Goal: Information Seeking & Learning: Learn about a topic

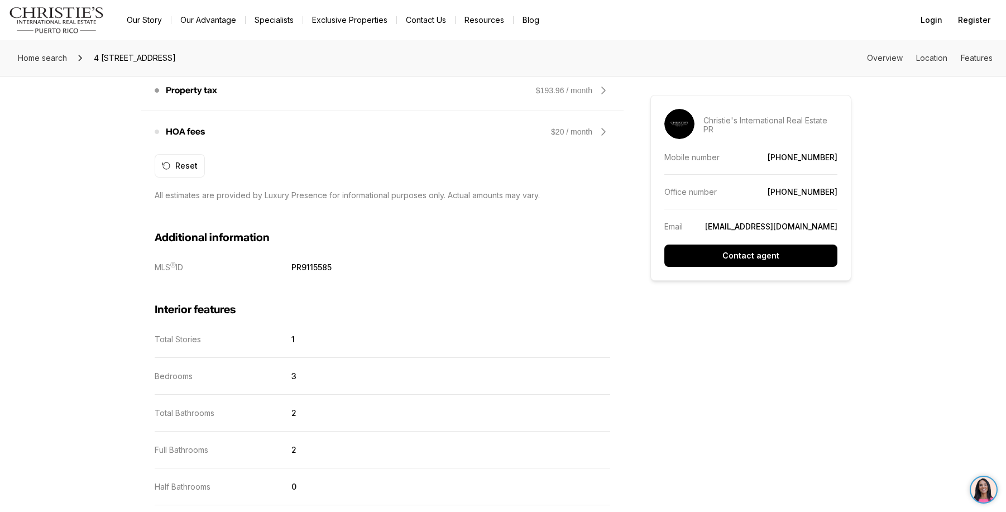
scroll to position [1060, 0]
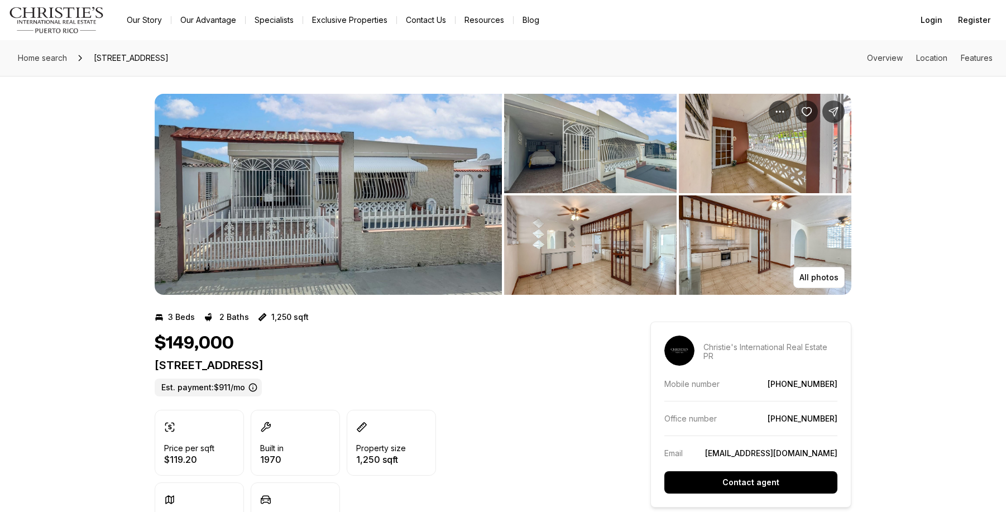
click at [559, 161] on img "View image gallery" at bounding box center [590, 143] width 172 height 99
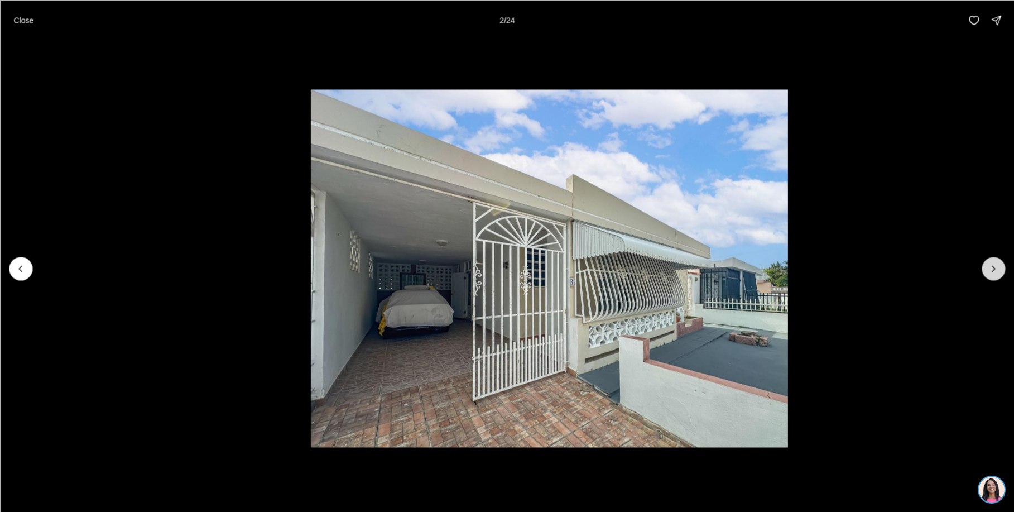
click at [999, 269] on icon "Next slide" at bounding box center [993, 268] width 11 height 11
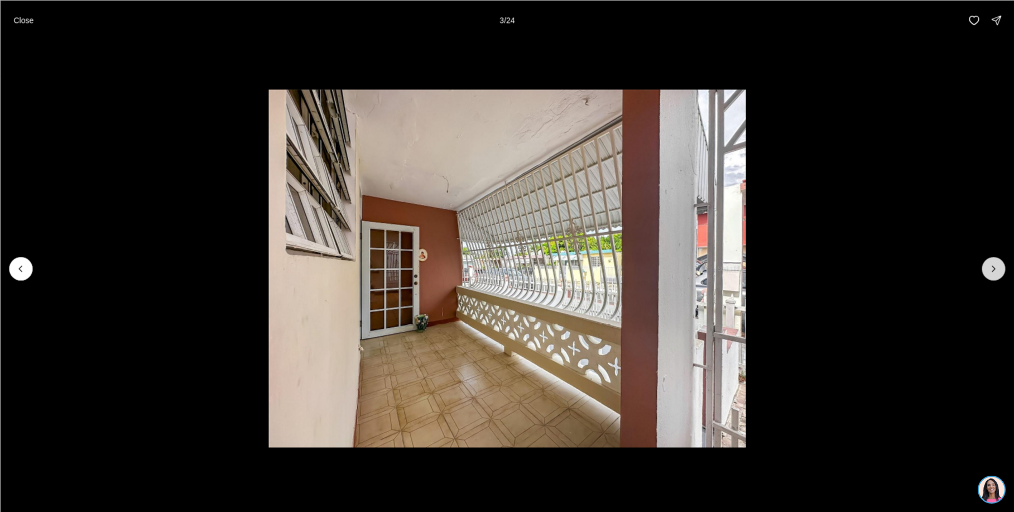
click at [999, 269] on icon "Next slide" at bounding box center [993, 268] width 11 height 11
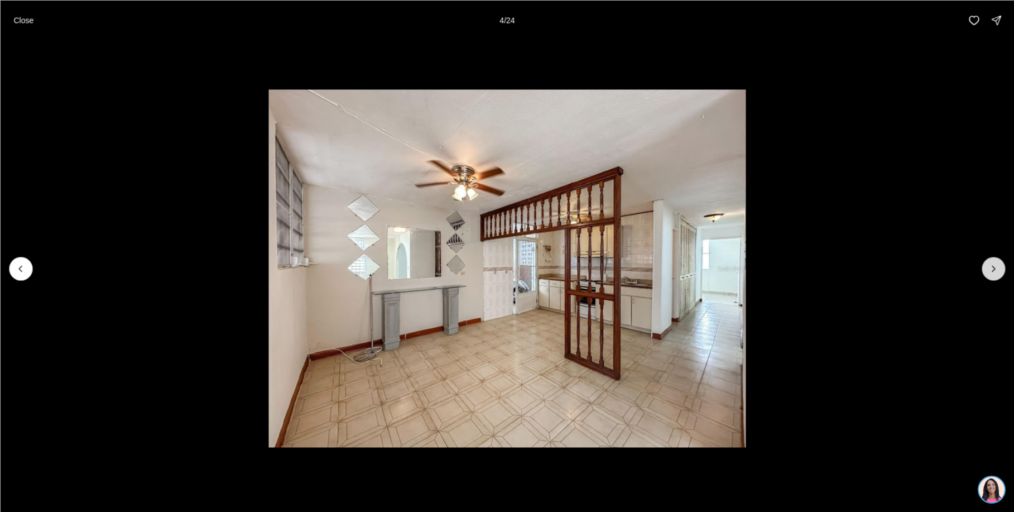
click at [999, 266] on icon "Next slide" at bounding box center [993, 268] width 11 height 11
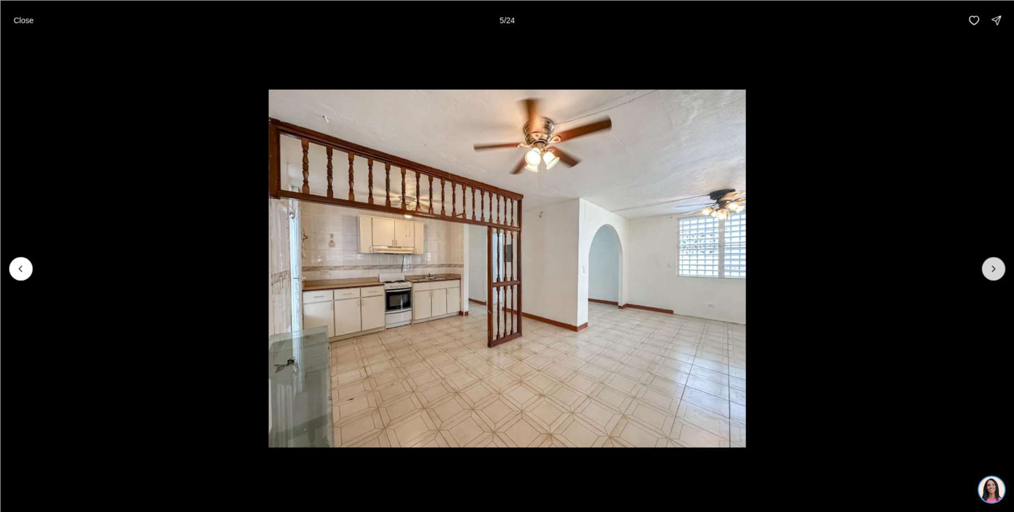
click at [999, 266] on icon "Next slide" at bounding box center [993, 268] width 11 height 11
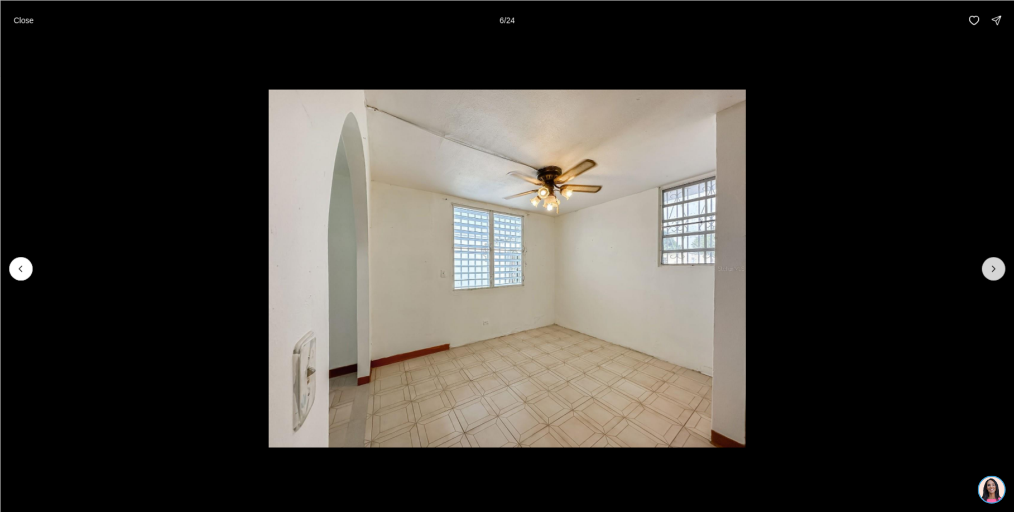
click at [999, 266] on icon "Next slide" at bounding box center [993, 268] width 11 height 11
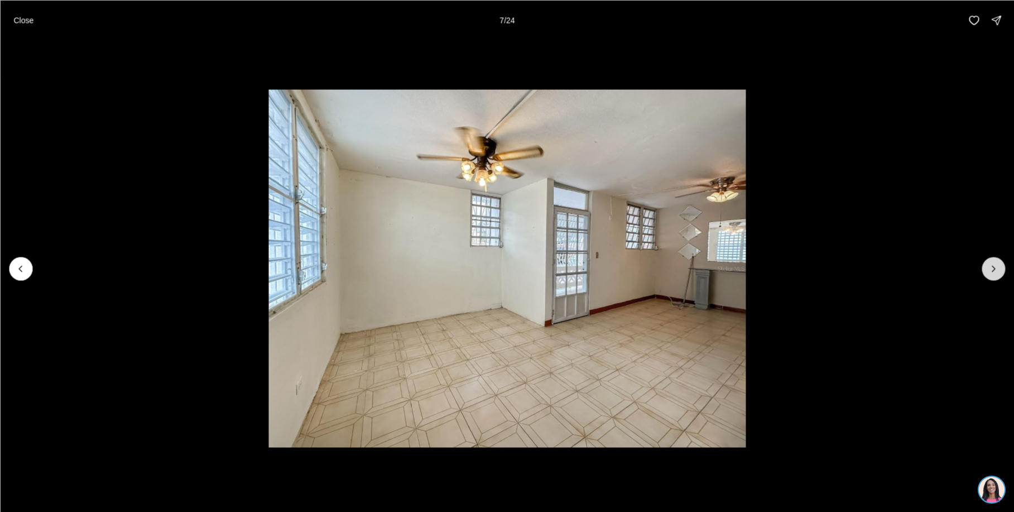
click at [999, 266] on icon "Next slide" at bounding box center [993, 268] width 11 height 11
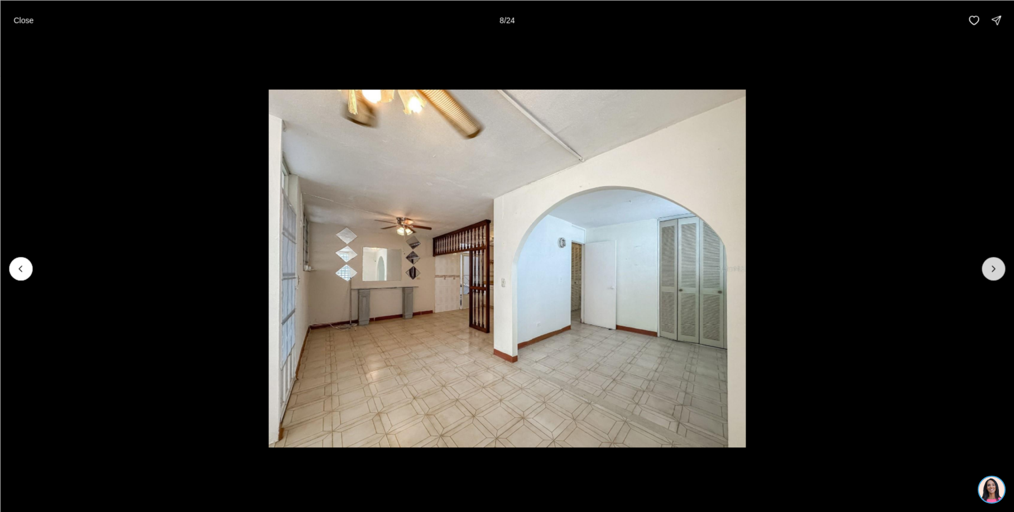
click at [999, 265] on icon "Next slide" at bounding box center [993, 268] width 11 height 11
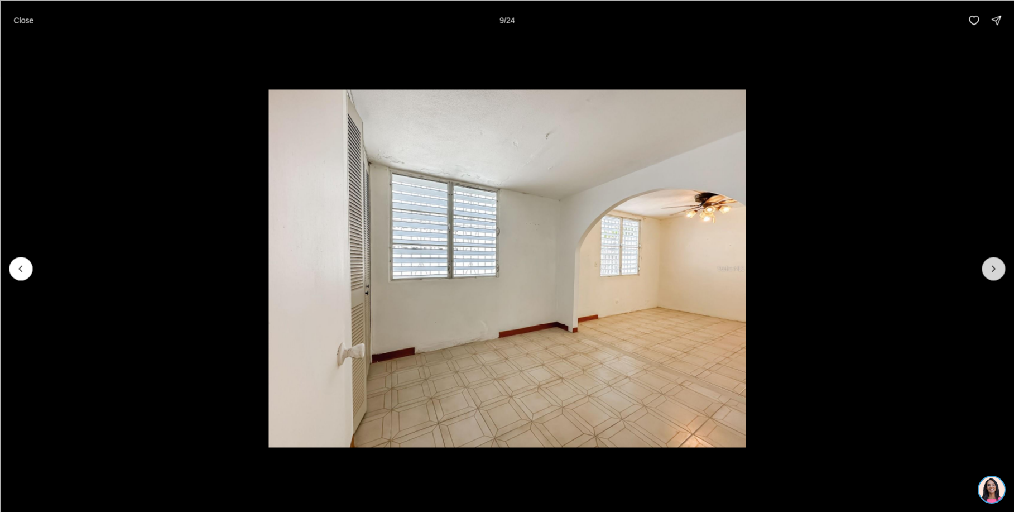
click at [999, 263] on icon "Next slide" at bounding box center [993, 268] width 11 height 11
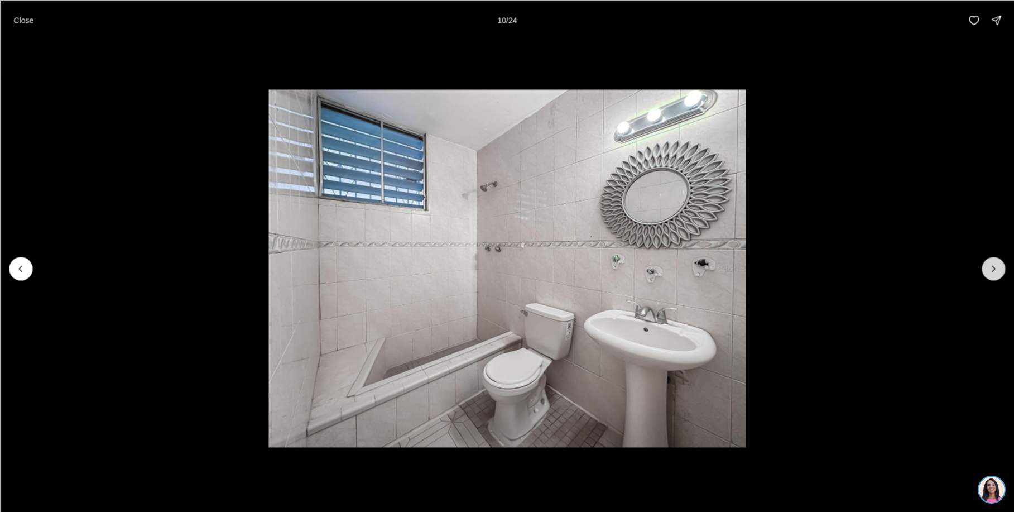
click at [999, 263] on icon "Next slide" at bounding box center [993, 268] width 11 height 11
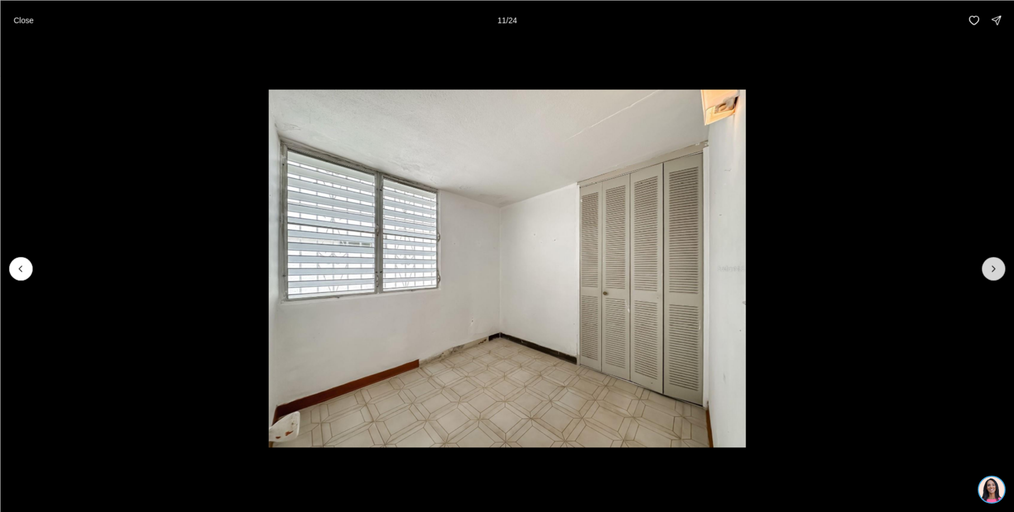
click at [999, 263] on icon "Next slide" at bounding box center [993, 268] width 11 height 11
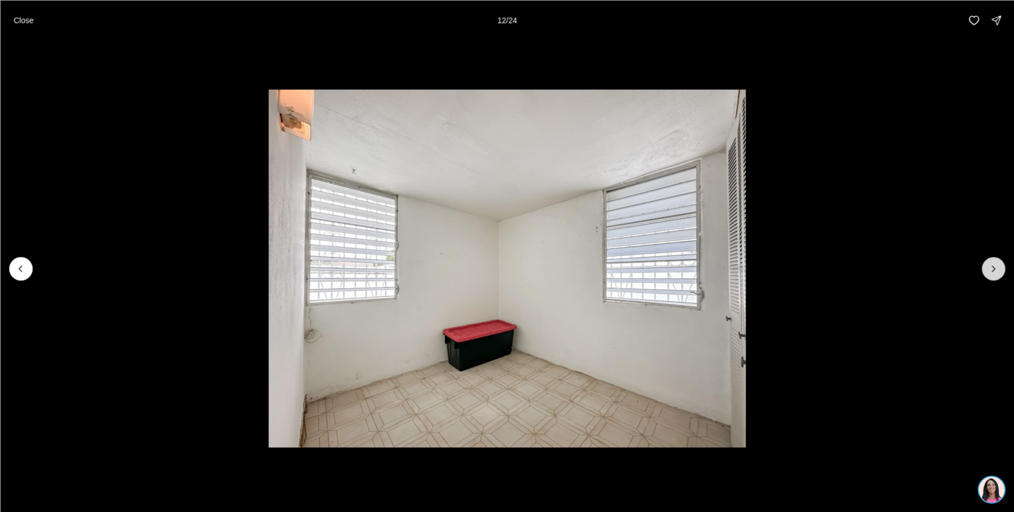
click at [999, 263] on icon "Next slide" at bounding box center [993, 268] width 11 height 11
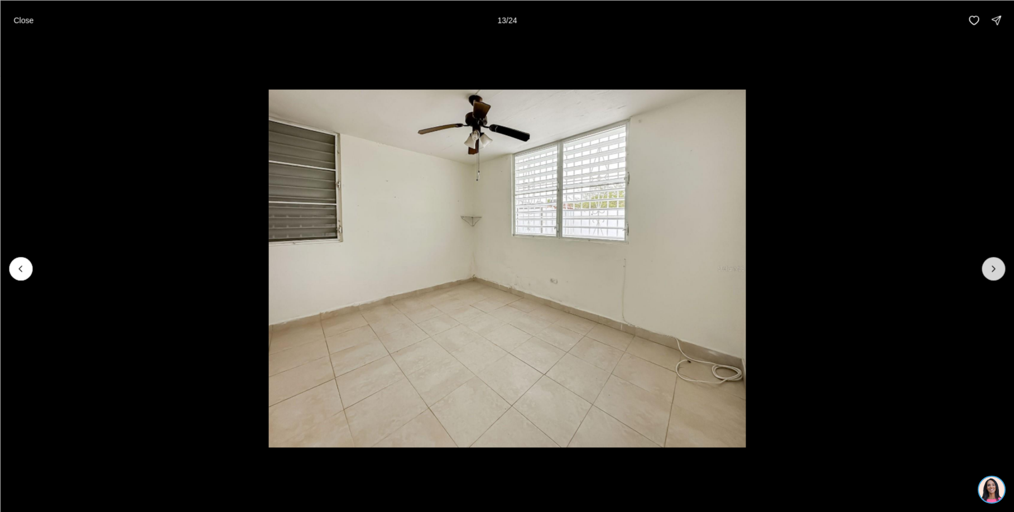
click at [997, 261] on button "Next slide" at bounding box center [993, 268] width 23 height 23
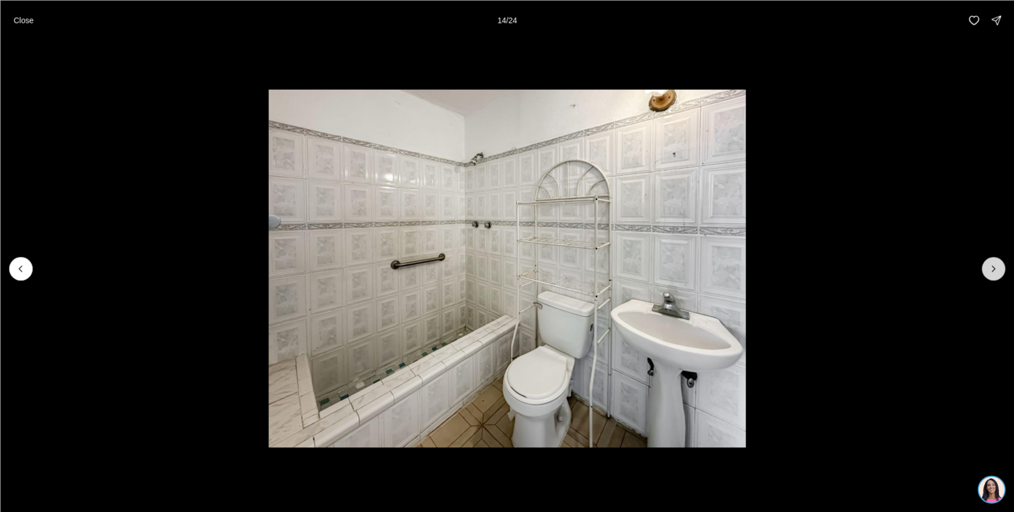
click at [997, 261] on button "Next slide" at bounding box center [993, 268] width 23 height 23
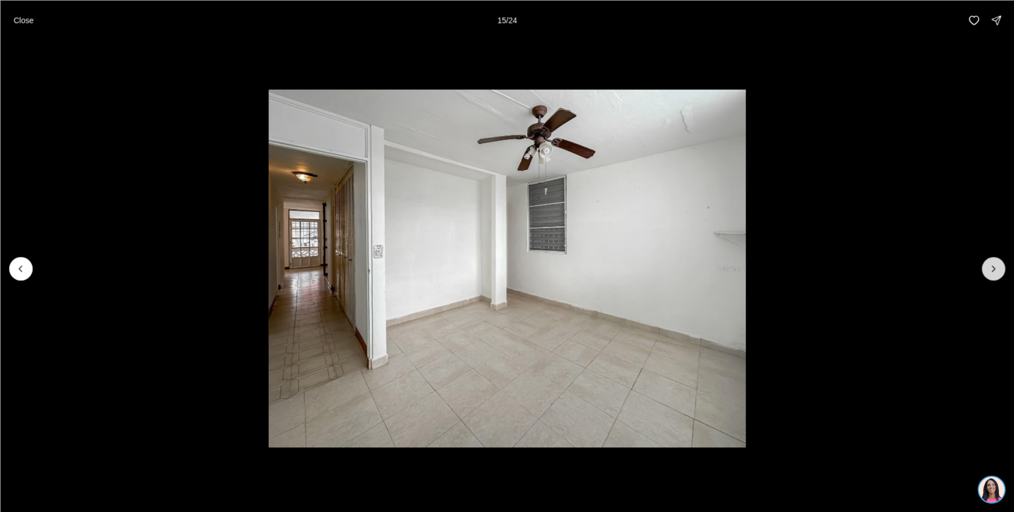
click at [997, 261] on button "Next slide" at bounding box center [993, 268] width 23 height 23
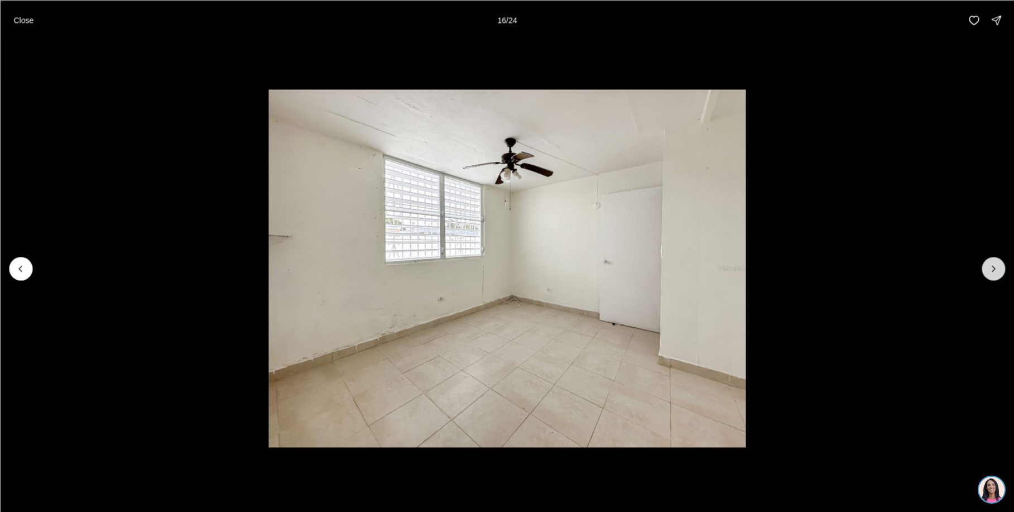
click at [997, 261] on button "Next slide" at bounding box center [993, 268] width 23 height 23
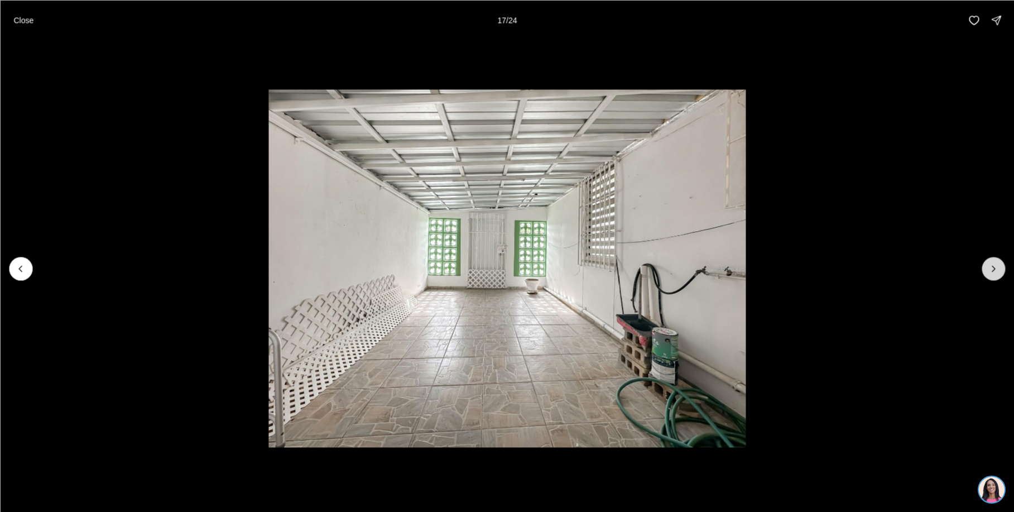
click at [998, 264] on icon "Next slide" at bounding box center [993, 268] width 11 height 11
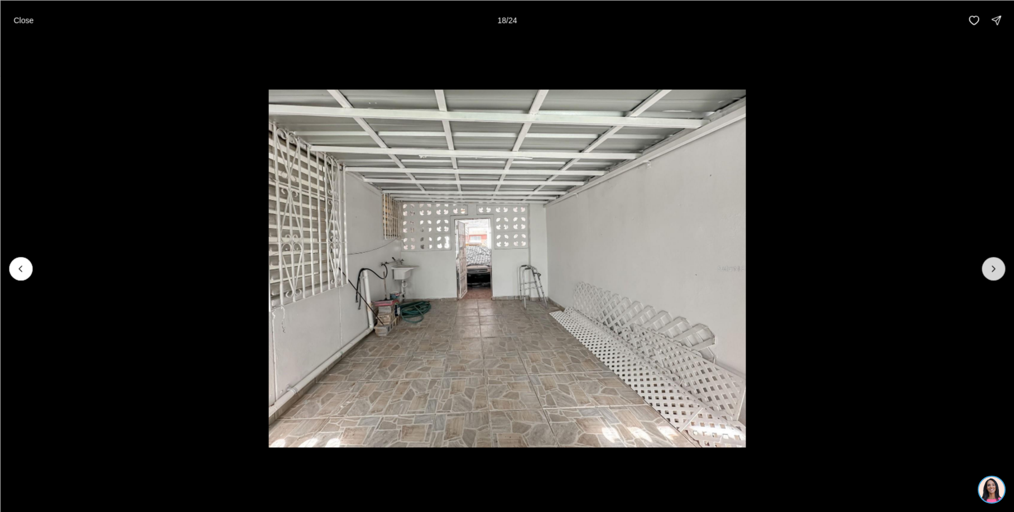
click at [997, 264] on icon "Next slide" at bounding box center [993, 268] width 11 height 11
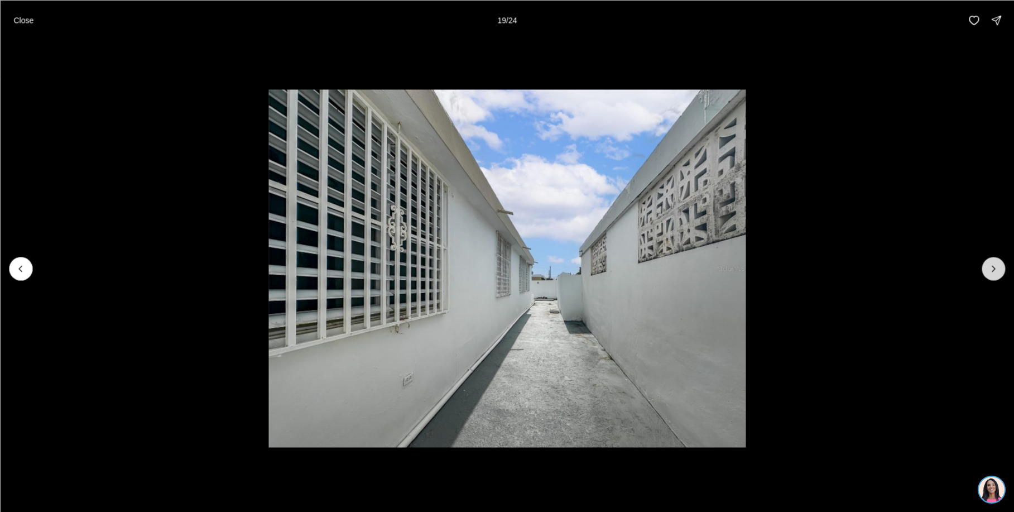
click at [997, 264] on icon "Next slide" at bounding box center [993, 268] width 11 height 11
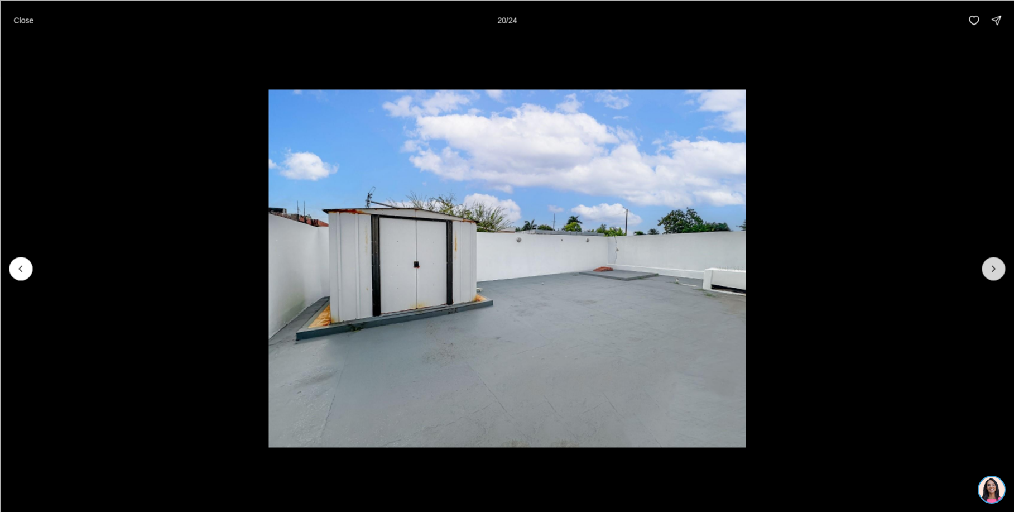
click at [994, 264] on icon "Next slide" at bounding box center [993, 268] width 11 height 11
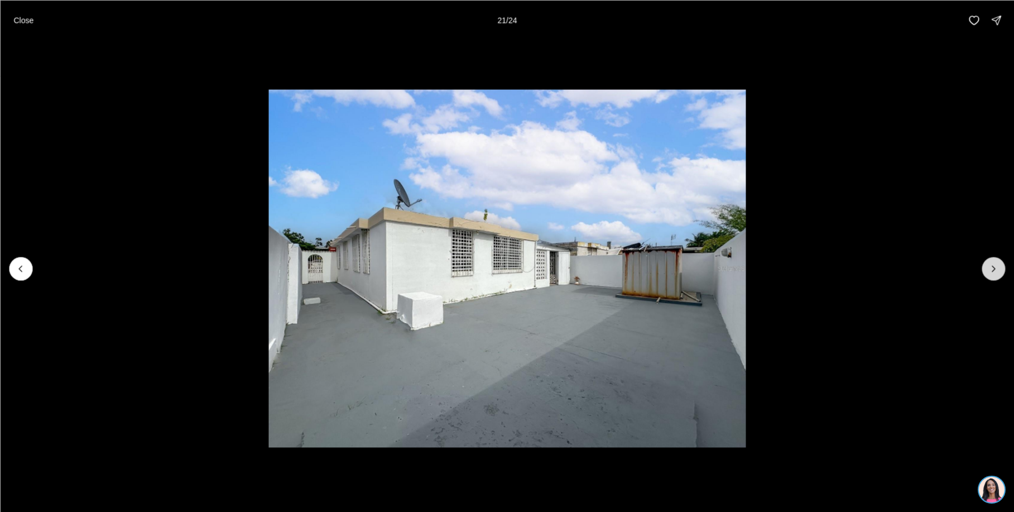
click at [994, 264] on icon "Next slide" at bounding box center [993, 268] width 11 height 11
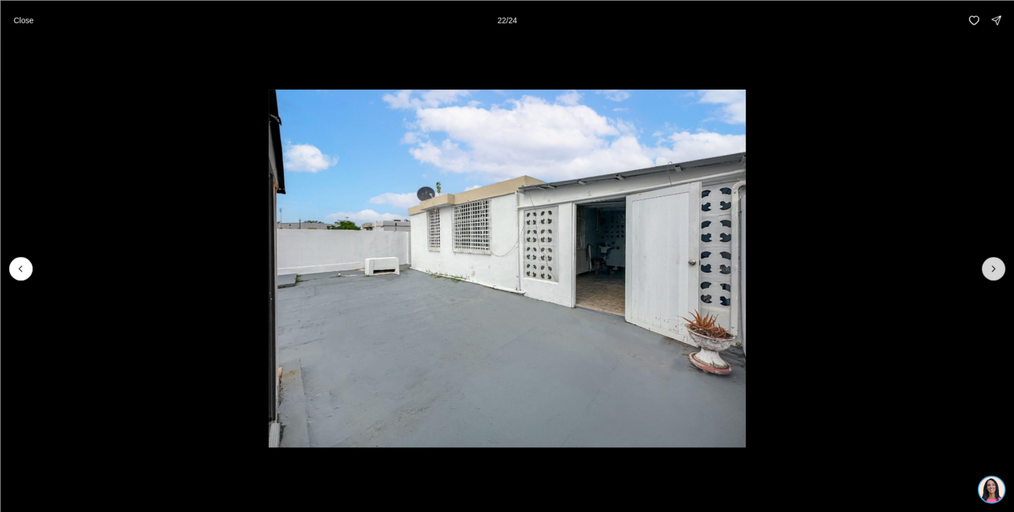
click at [994, 264] on icon "Next slide" at bounding box center [993, 268] width 11 height 11
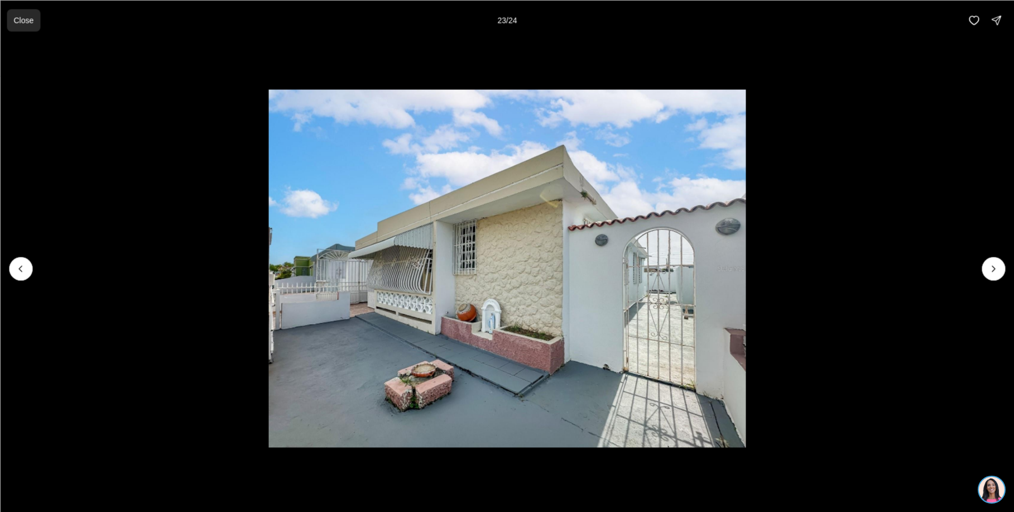
click at [25, 20] on p "Close" at bounding box center [23, 20] width 20 height 9
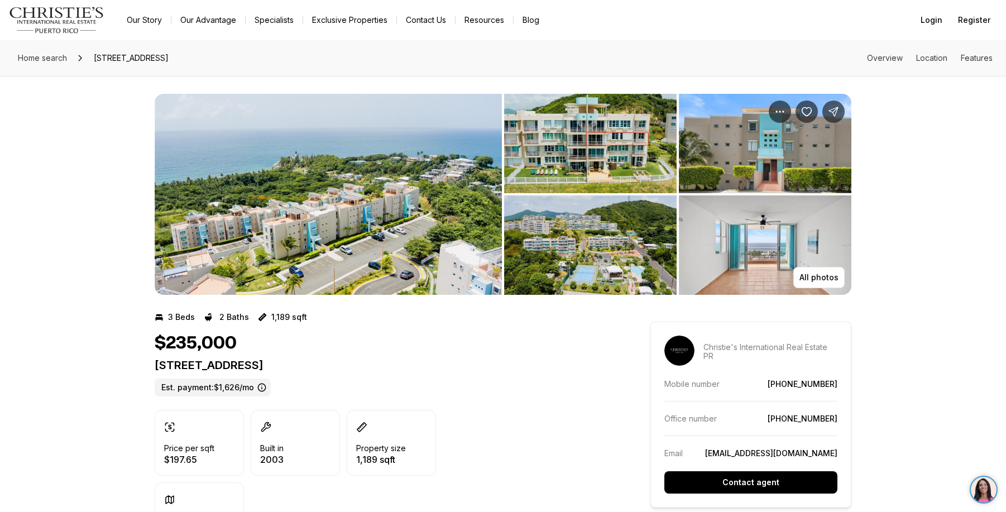
click at [578, 142] on img "View image gallery" at bounding box center [590, 143] width 172 height 99
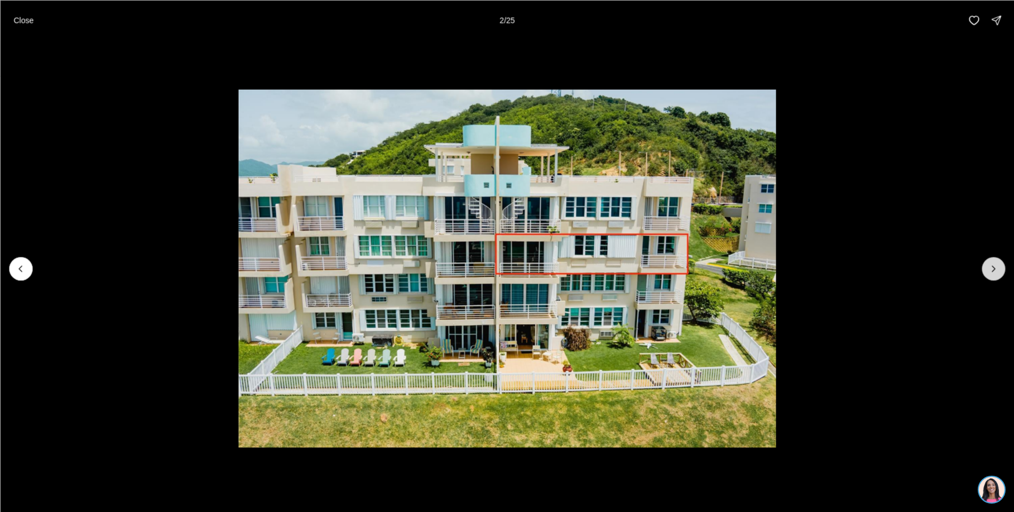
click at [991, 267] on icon "Next slide" at bounding box center [993, 268] width 11 height 11
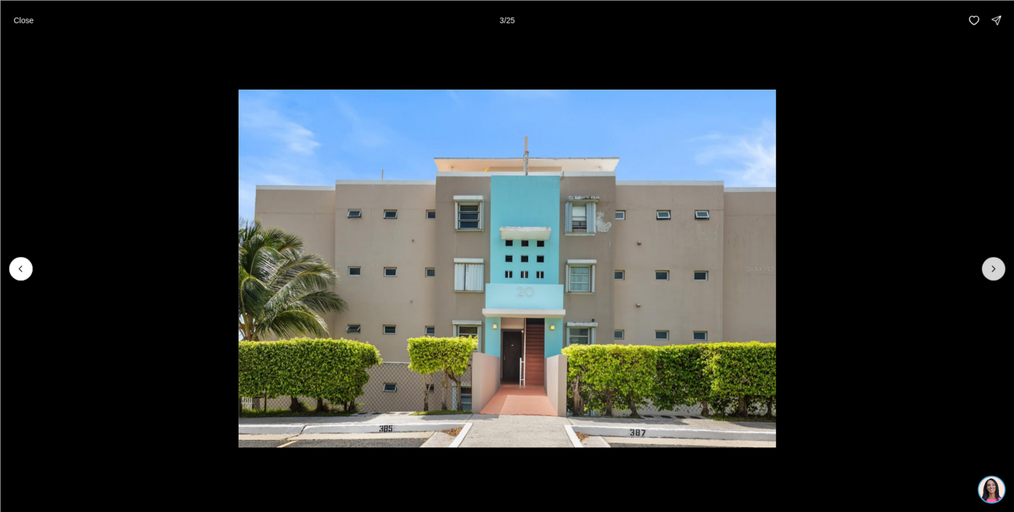
click at [989, 263] on icon "Next slide" at bounding box center [993, 268] width 11 height 11
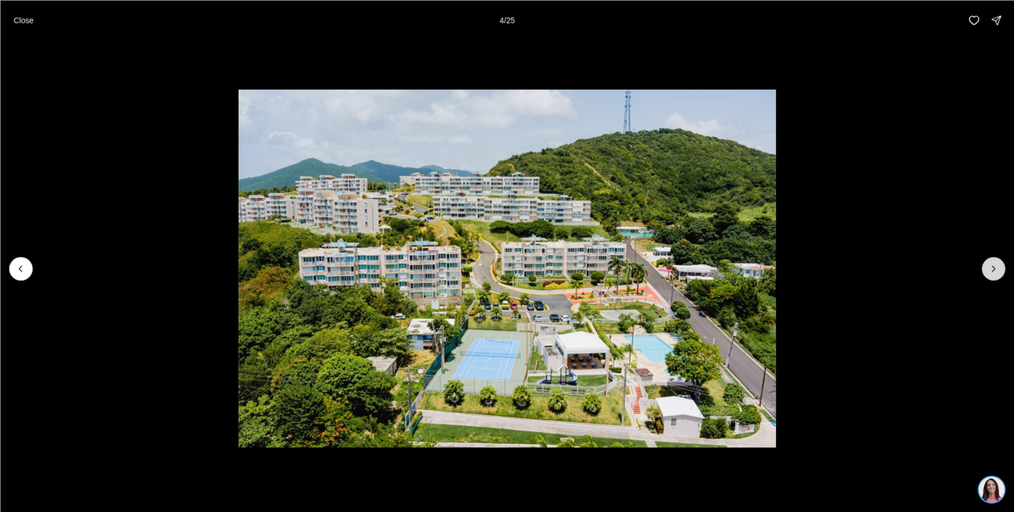
click at [989, 263] on icon "Next slide" at bounding box center [993, 268] width 11 height 11
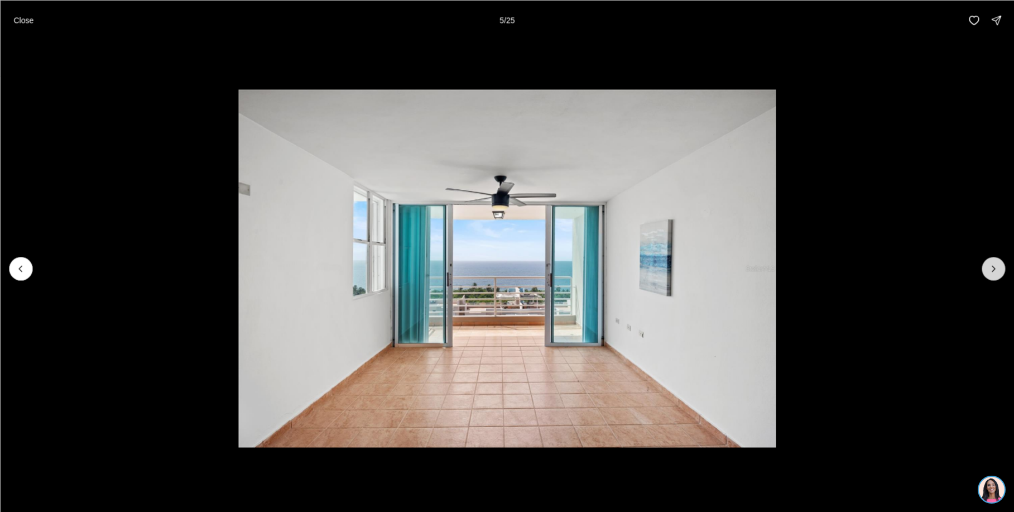
click at [989, 263] on icon "Next slide" at bounding box center [993, 268] width 11 height 11
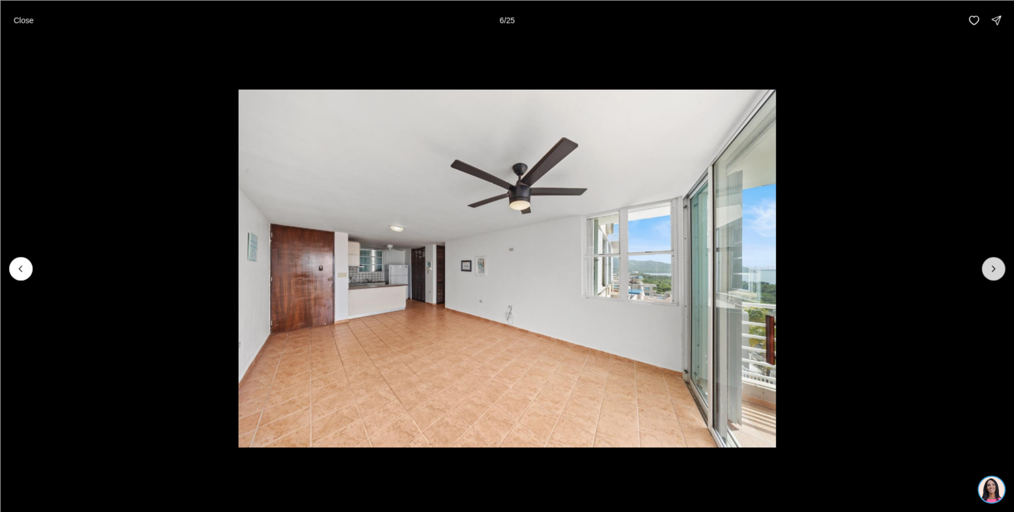
click at [989, 263] on icon "Next slide" at bounding box center [993, 268] width 11 height 11
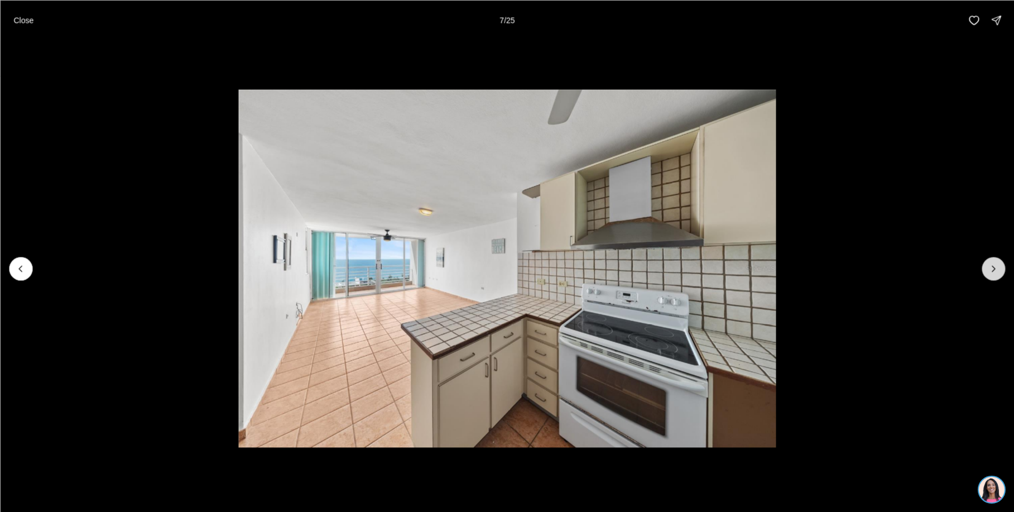
click at [989, 263] on icon "Next slide" at bounding box center [993, 268] width 11 height 11
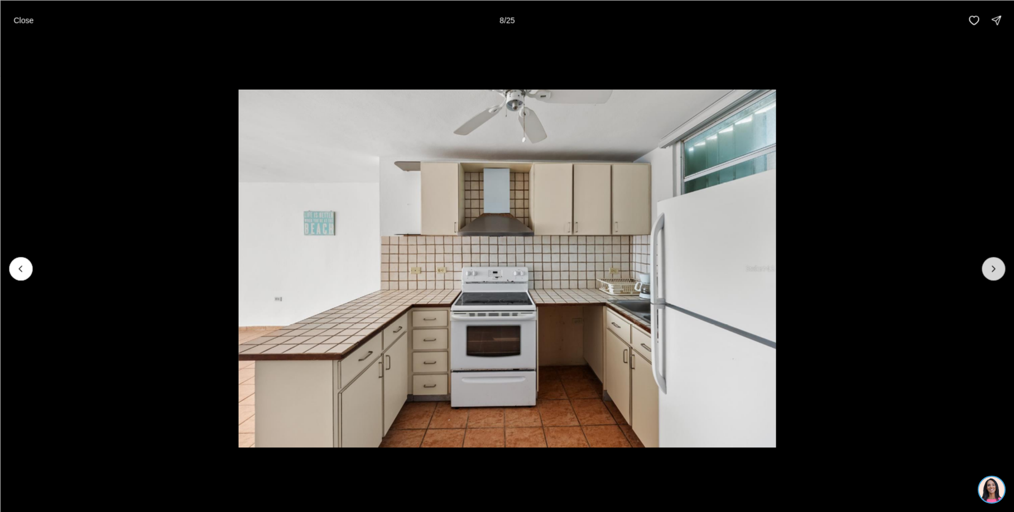
click at [989, 263] on icon "Next slide" at bounding box center [993, 268] width 11 height 11
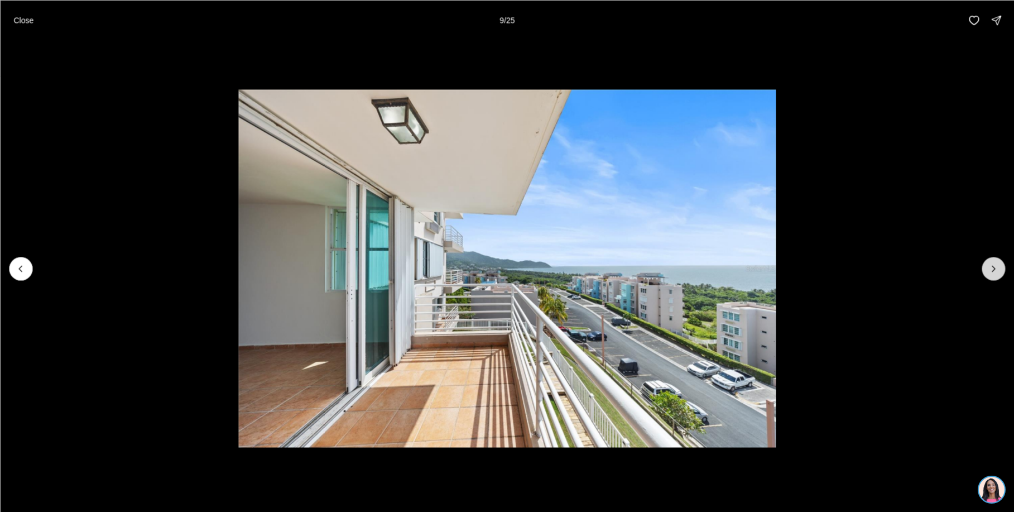
click at [989, 263] on icon "Next slide" at bounding box center [993, 268] width 11 height 11
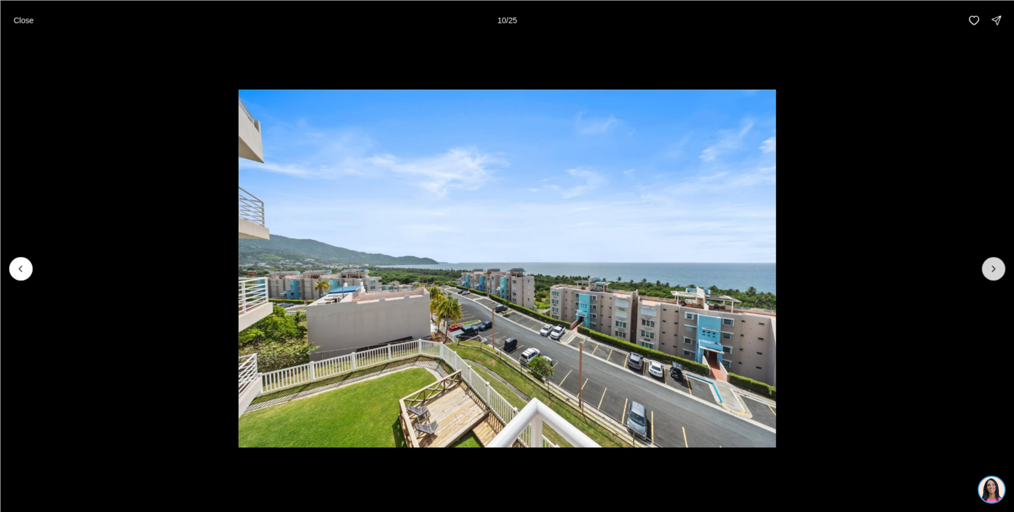
click at [989, 263] on icon "Next slide" at bounding box center [993, 268] width 11 height 11
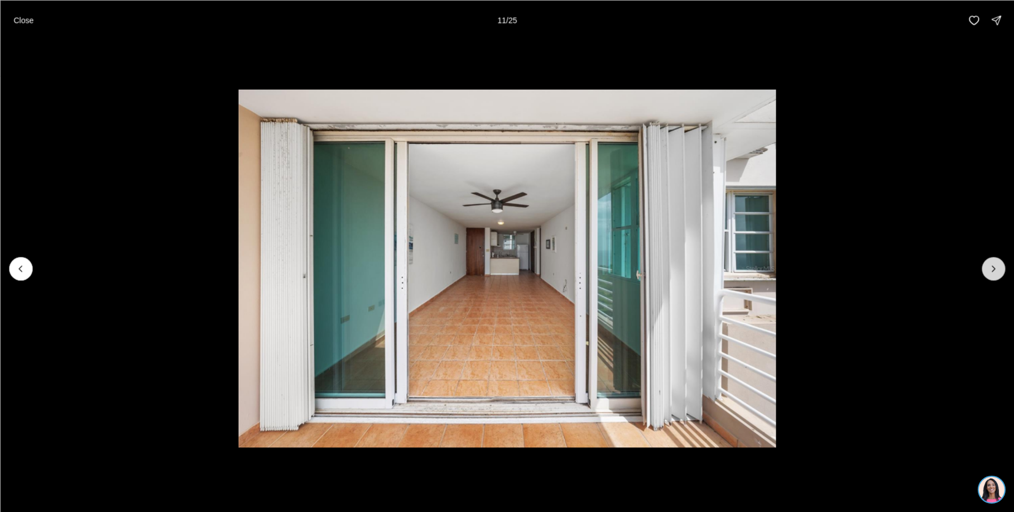
click at [989, 263] on icon "Next slide" at bounding box center [993, 268] width 11 height 11
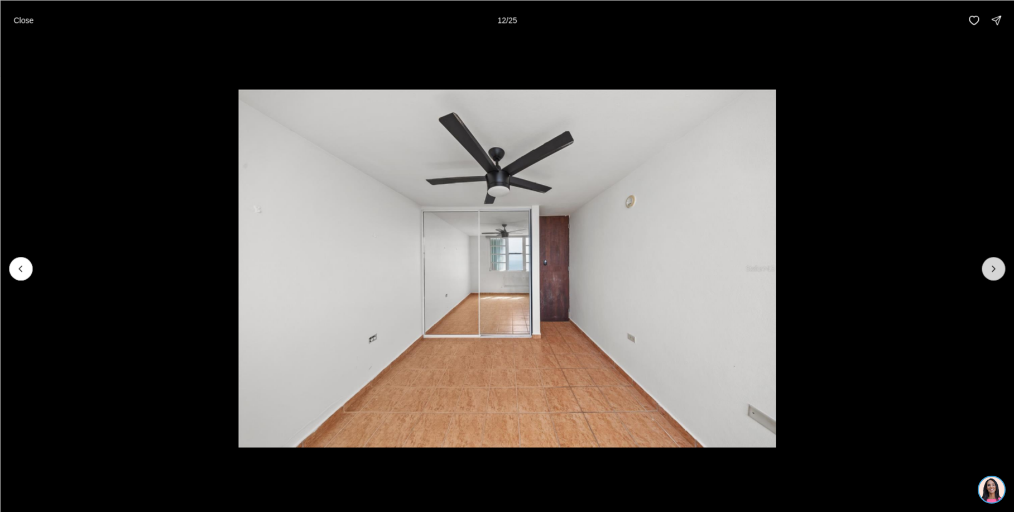
click at [997, 267] on icon "Next slide" at bounding box center [993, 268] width 11 height 11
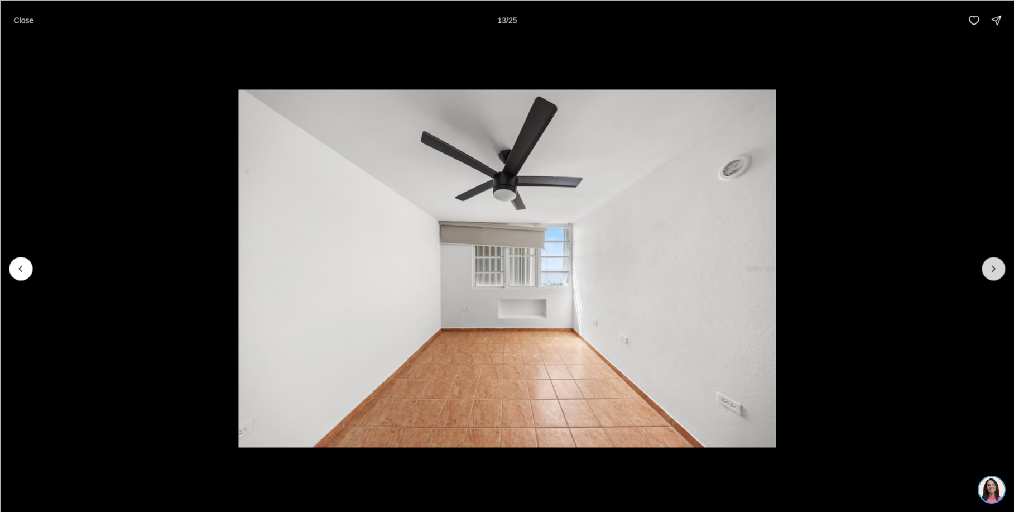
click at [996, 265] on icon "Next slide" at bounding box center [993, 268] width 11 height 11
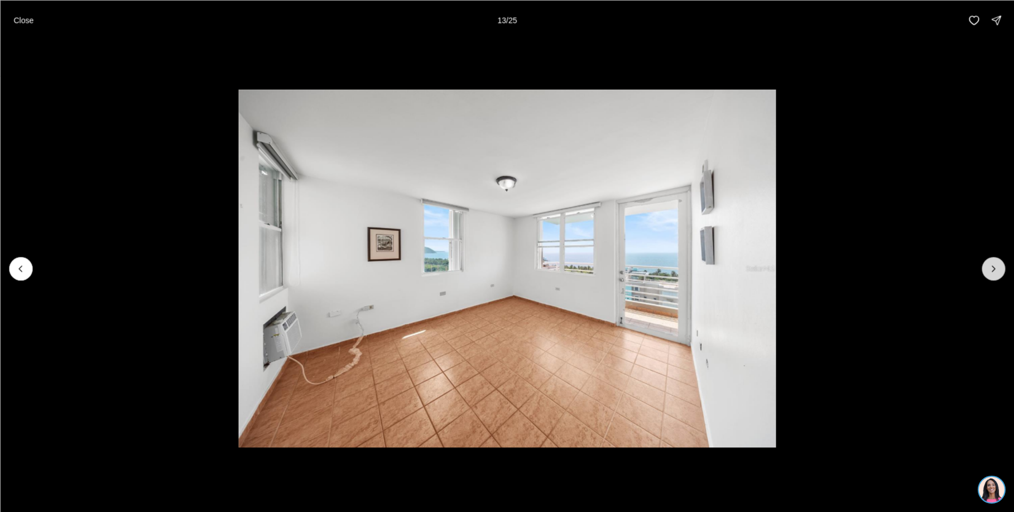
click at [996, 265] on icon "Next slide" at bounding box center [993, 268] width 11 height 11
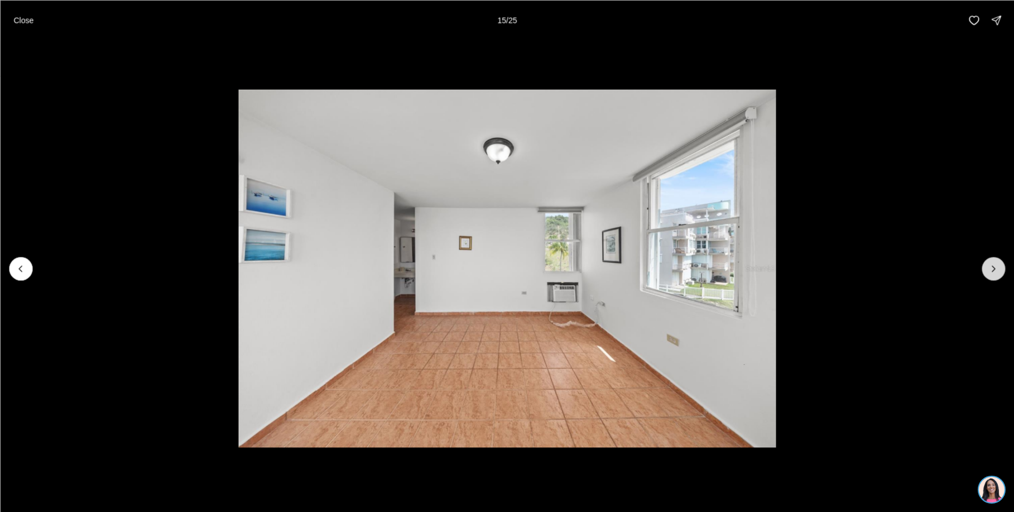
click at [994, 265] on icon "Next slide" at bounding box center [993, 268] width 11 height 11
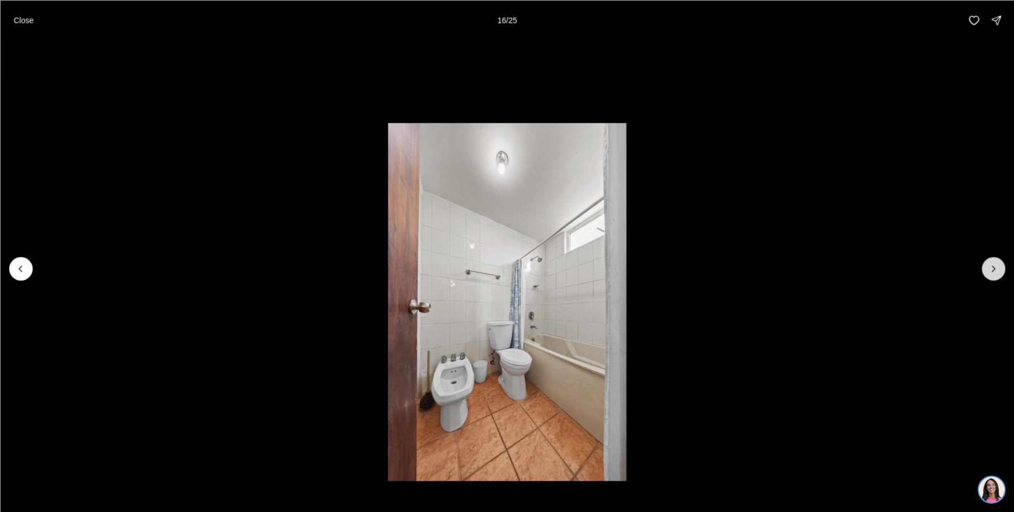
click at [994, 265] on icon "Next slide" at bounding box center [993, 268] width 11 height 11
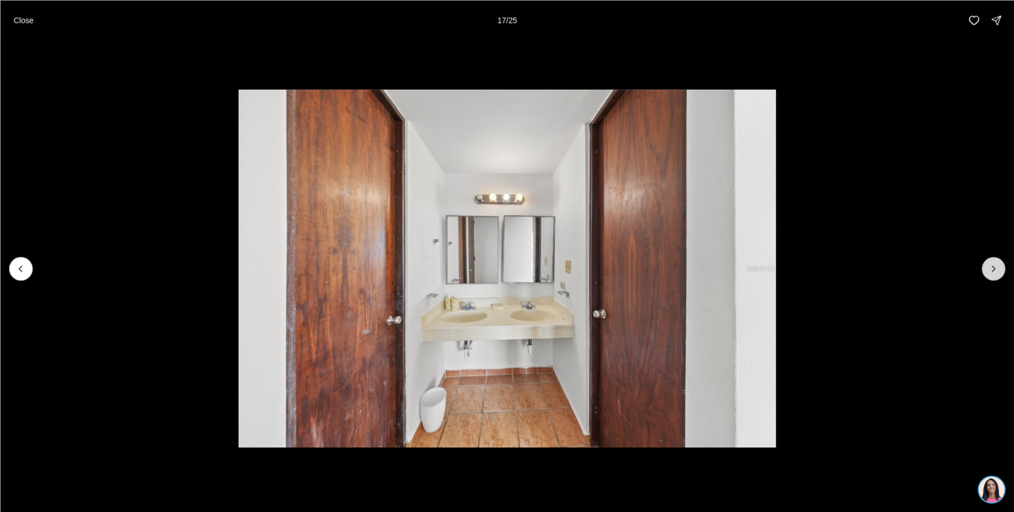
click at [993, 266] on icon "Next slide" at bounding box center [993, 268] width 11 height 11
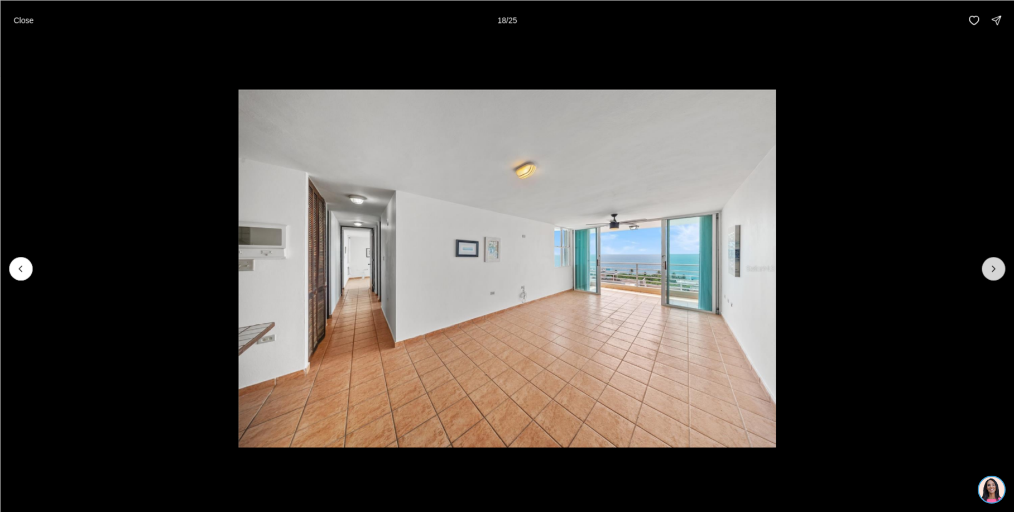
click at [988, 267] on icon "Next slide" at bounding box center [993, 268] width 11 height 11
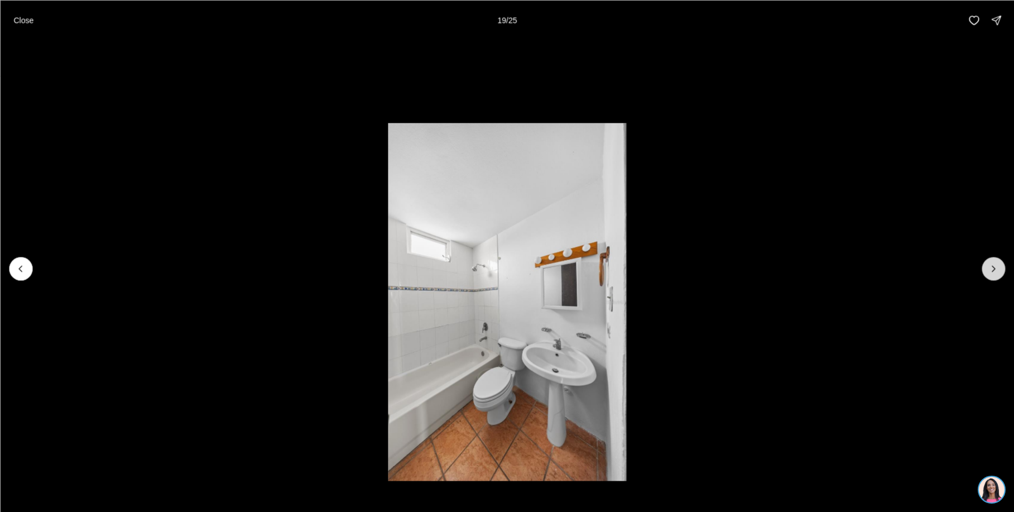
click at [999, 265] on icon "Next slide" at bounding box center [993, 268] width 11 height 11
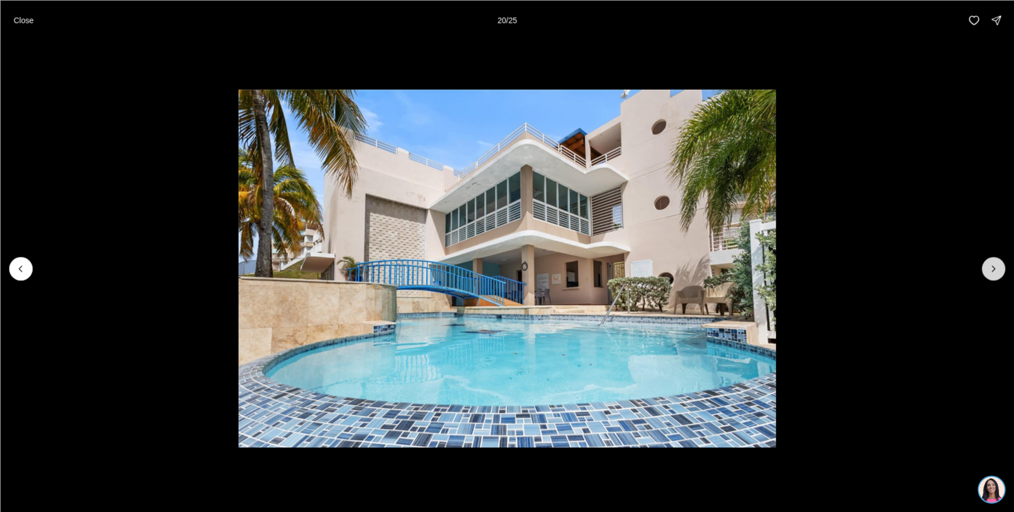
click at [998, 265] on icon "Next slide" at bounding box center [993, 268] width 11 height 11
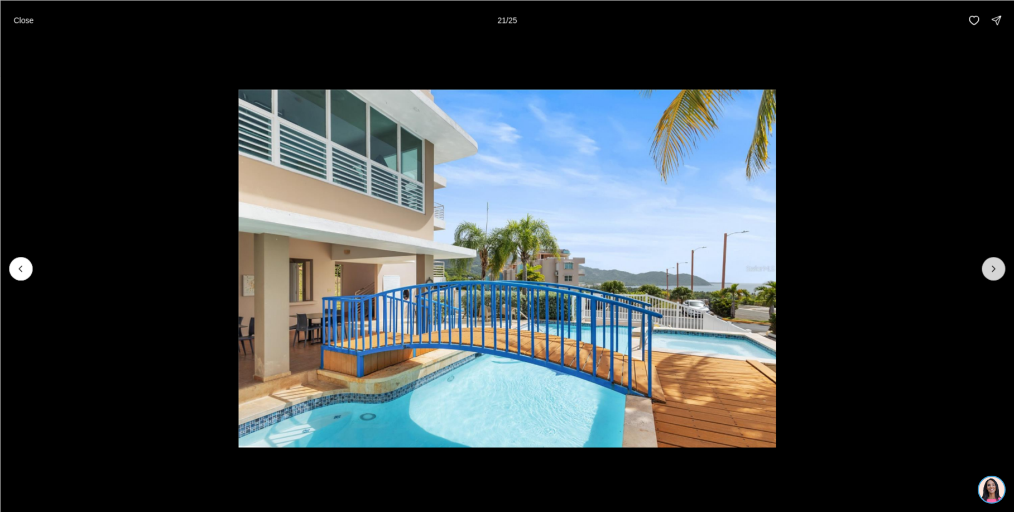
click at [998, 265] on icon "Next slide" at bounding box center [993, 268] width 11 height 11
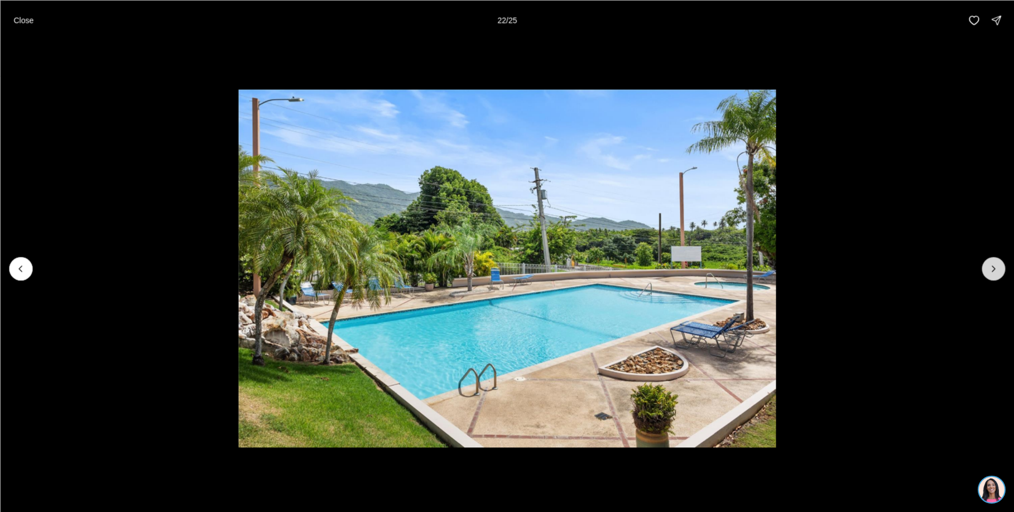
click at [998, 265] on icon "Next slide" at bounding box center [993, 268] width 11 height 11
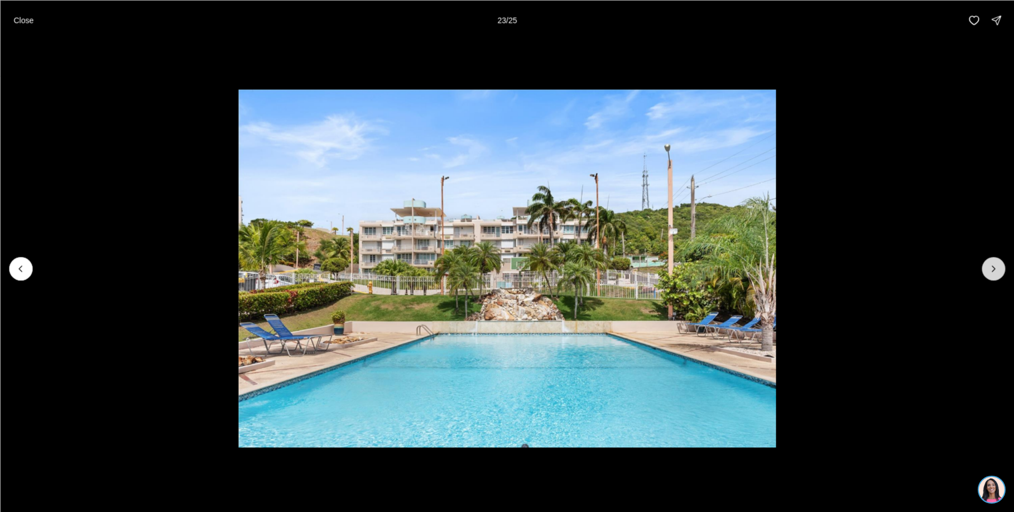
click at [996, 268] on icon "Next slide" at bounding box center [993, 268] width 11 height 11
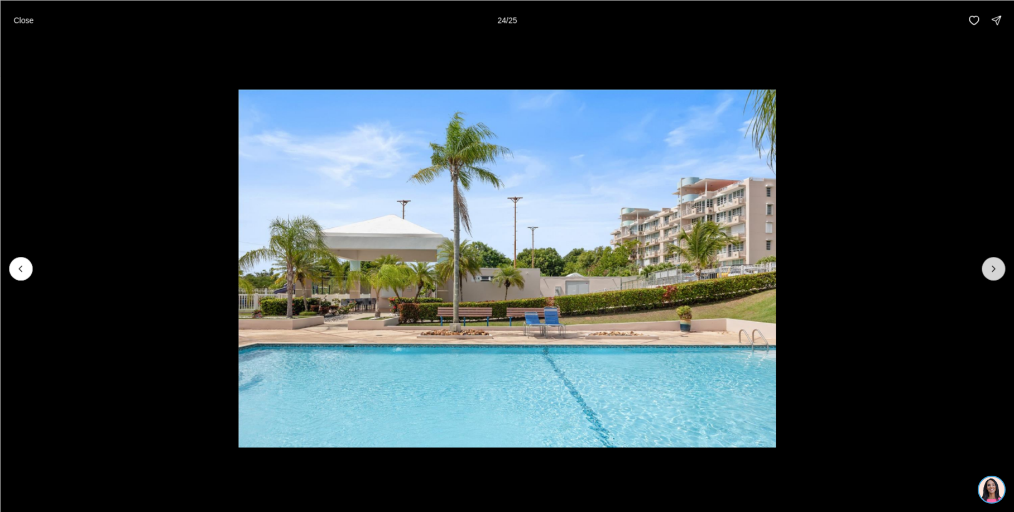
click at [996, 268] on icon "Next slide" at bounding box center [993, 268] width 11 height 11
